Goal: Task Accomplishment & Management: Use online tool/utility

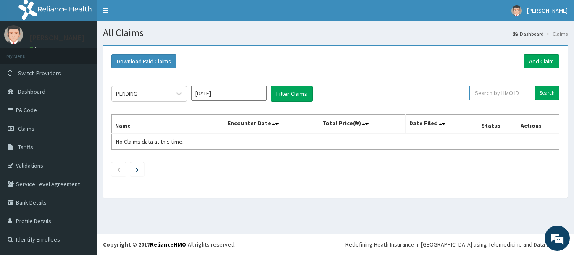
click at [482, 99] on input "text" at bounding box center [500, 93] width 63 height 14
paste input "FOH/10196/F"
type input "FOH/10196/F"
click at [547, 87] on input "Search" at bounding box center [547, 93] width 24 height 14
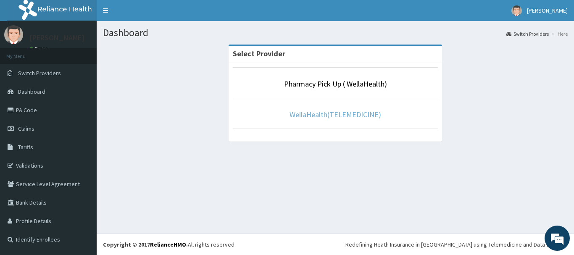
click at [345, 113] on link "WellaHealth(TELEMEDICINE)" at bounding box center [335, 115] width 92 height 10
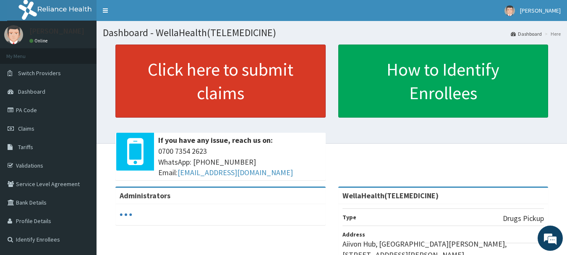
click at [294, 102] on link "Click here to submit claims" at bounding box center [220, 81] width 210 height 73
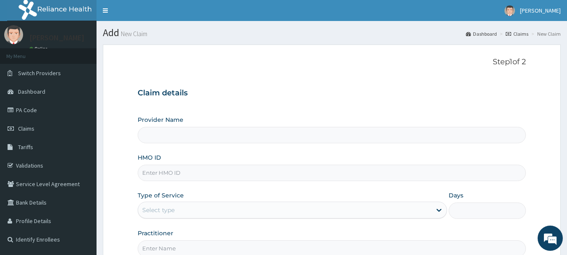
type input "WellaHealth(TELEMEDICINE)"
click at [523, 32] on link "Claims" at bounding box center [517, 33] width 23 height 7
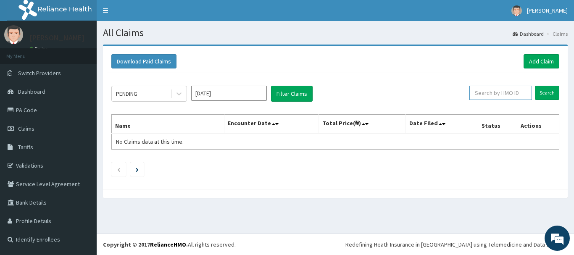
click at [517, 92] on input "text" at bounding box center [500, 93] width 63 height 14
paste input "FOH/10196/F"
type input "FOH/10196/F"
click at [540, 96] on input "Search" at bounding box center [547, 93] width 24 height 14
